Goal: Transaction & Acquisition: Book appointment/travel/reservation

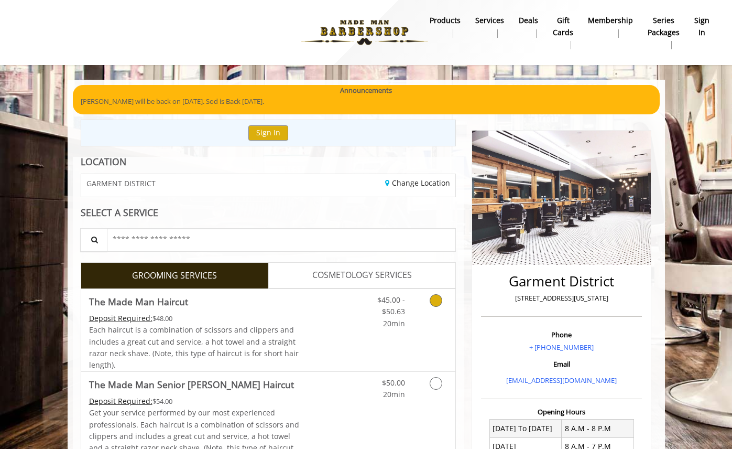
click at [443, 316] on link "Grooming services" at bounding box center [434, 309] width 27 height 40
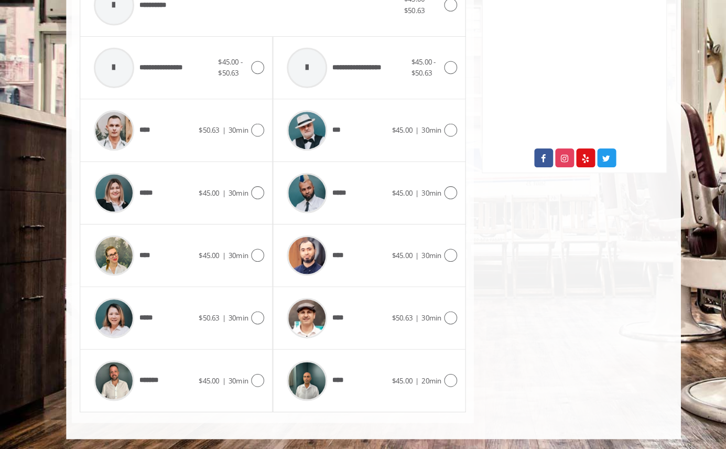
scroll to position [469, 0]
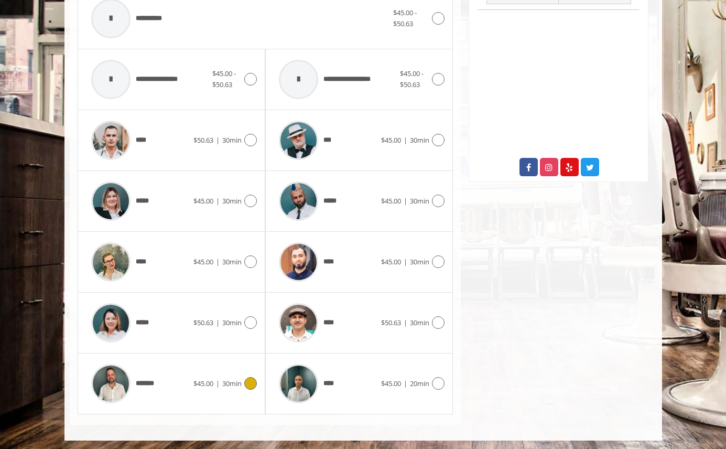
click at [200, 393] on div "******* $45.00 | 30min" at bounding box center [171, 384] width 171 height 50
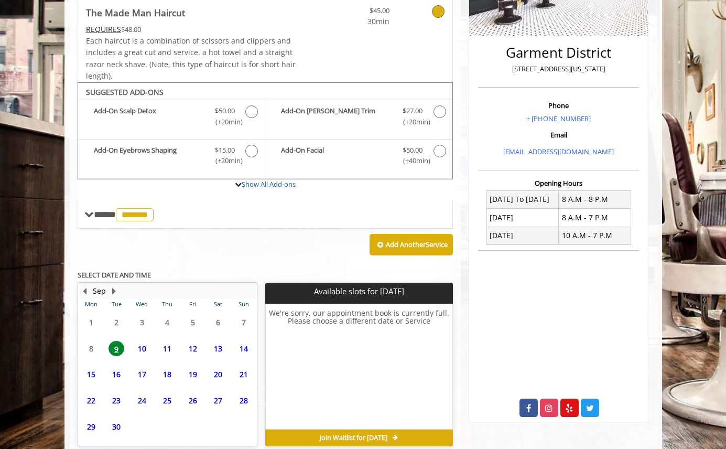
scroll to position [278, 0]
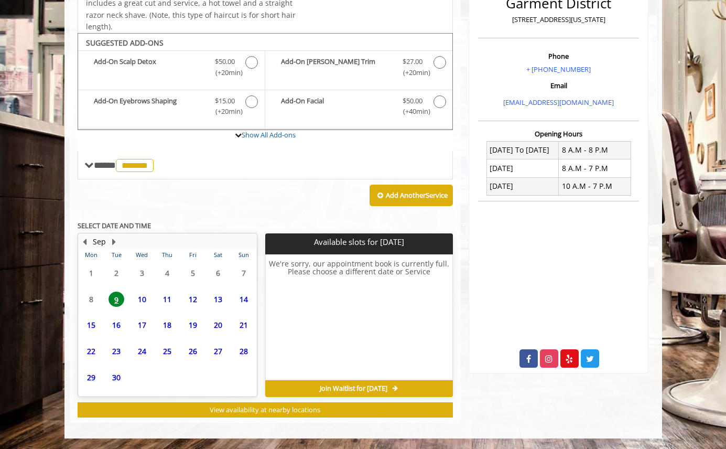
click at [138, 296] on span "10" at bounding box center [142, 298] width 16 height 15
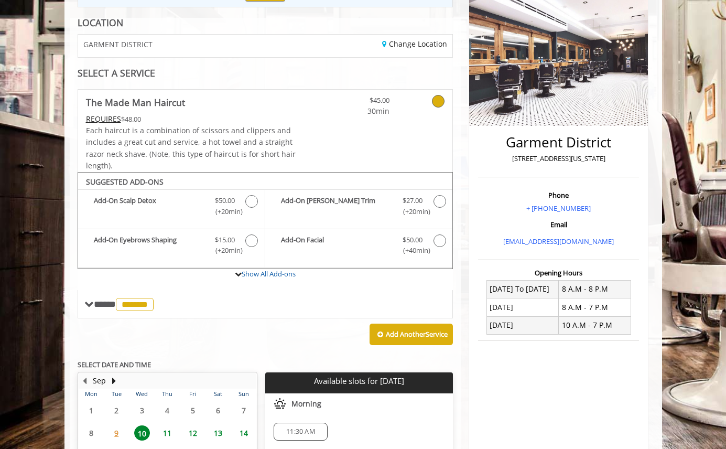
scroll to position [294, 0]
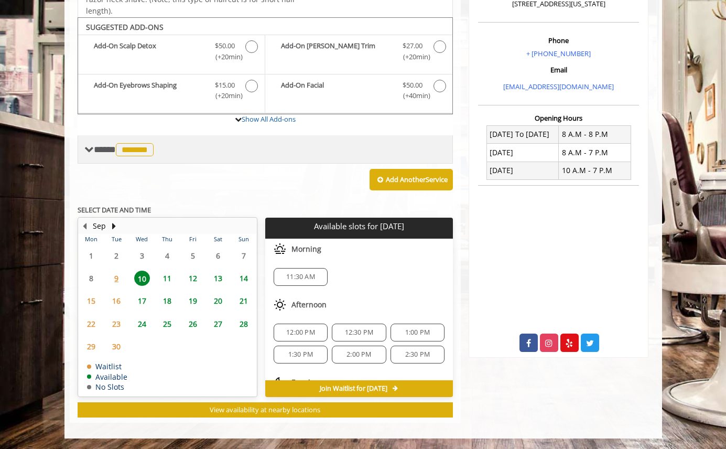
click at [84, 146] on div "**** ******* ********" at bounding box center [120, 149] width 72 height 15
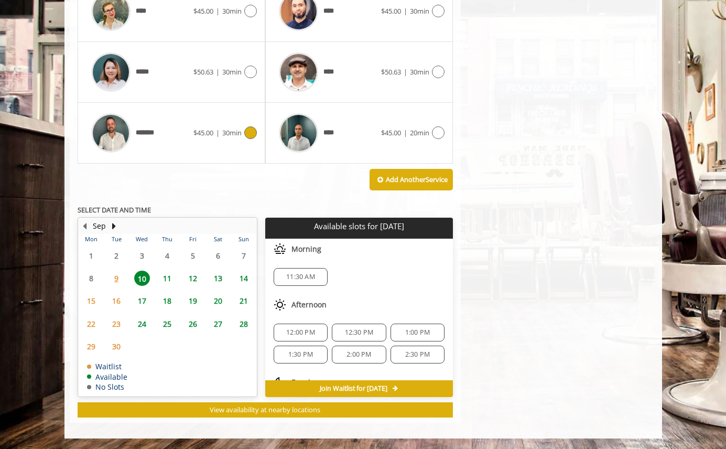
scroll to position [69, 0]
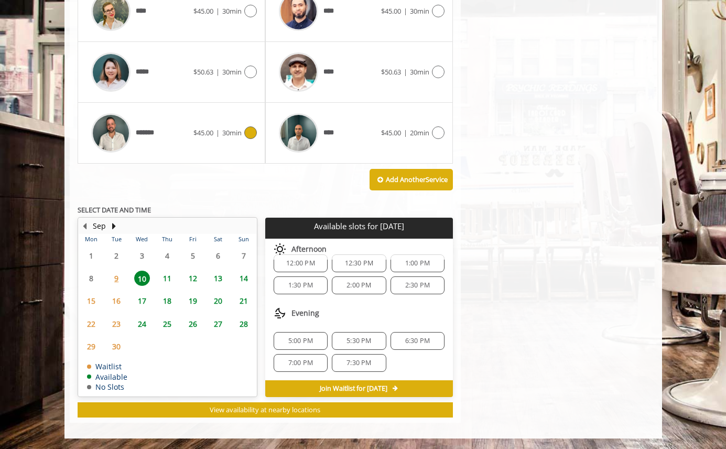
click at [145, 299] on span "17" at bounding box center [142, 300] width 16 height 15
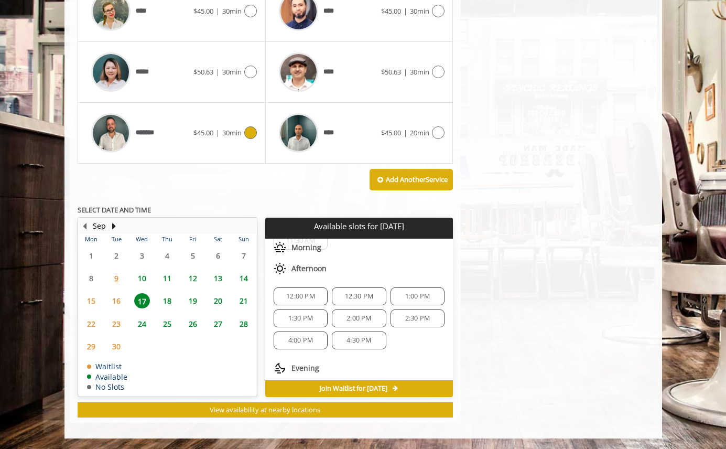
scroll to position [91, 0]
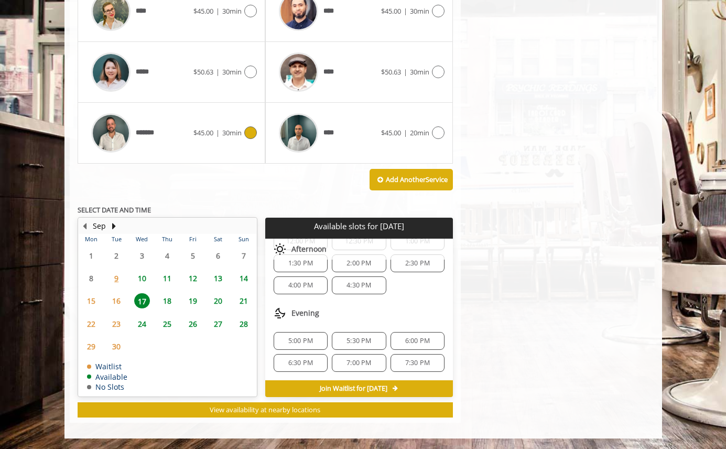
click at [168, 301] on span "18" at bounding box center [167, 300] width 16 height 15
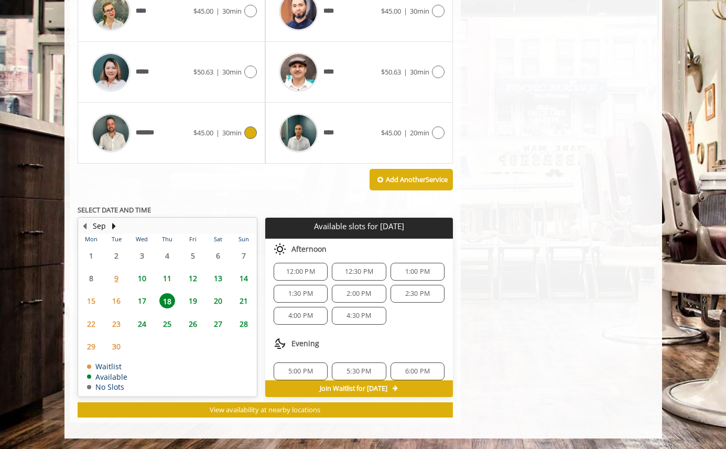
scroll to position [0, 0]
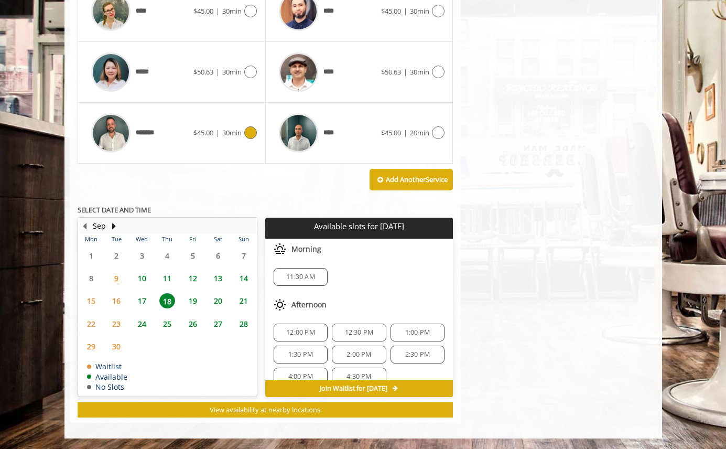
click at [385, 277] on div "11:30 AM" at bounding box center [359, 276] width 188 height 35
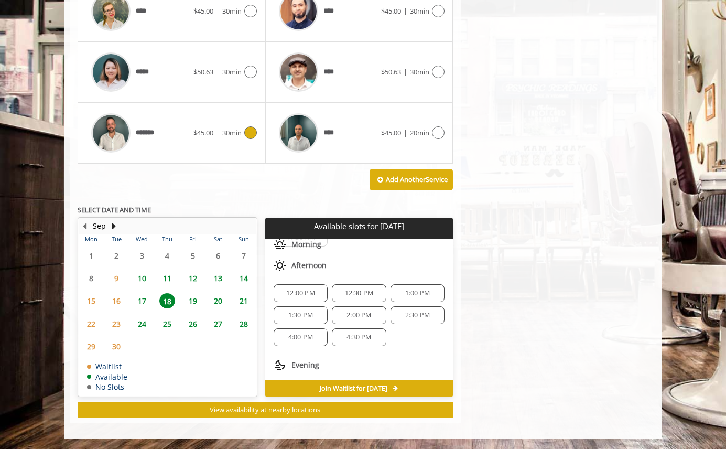
scroll to position [91, 0]
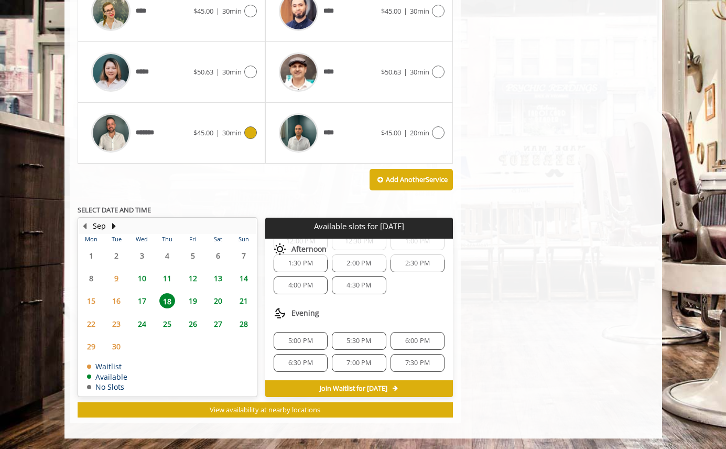
click at [385, 302] on div "Evening" at bounding box center [359, 312] width 188 height 21
click at [145, 301] on span "17" at bounding box center [142, 300] width 16 height 15
